Goal: Task Accomplishment & Management: Use online tool/utility

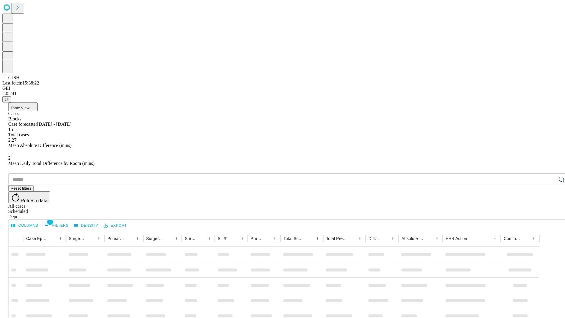
click at [550, 214] on div "Depot" at bounding box center [288, 216] width 560 height 5
